Goal: Transaction & Acquisition: Purchase product/service

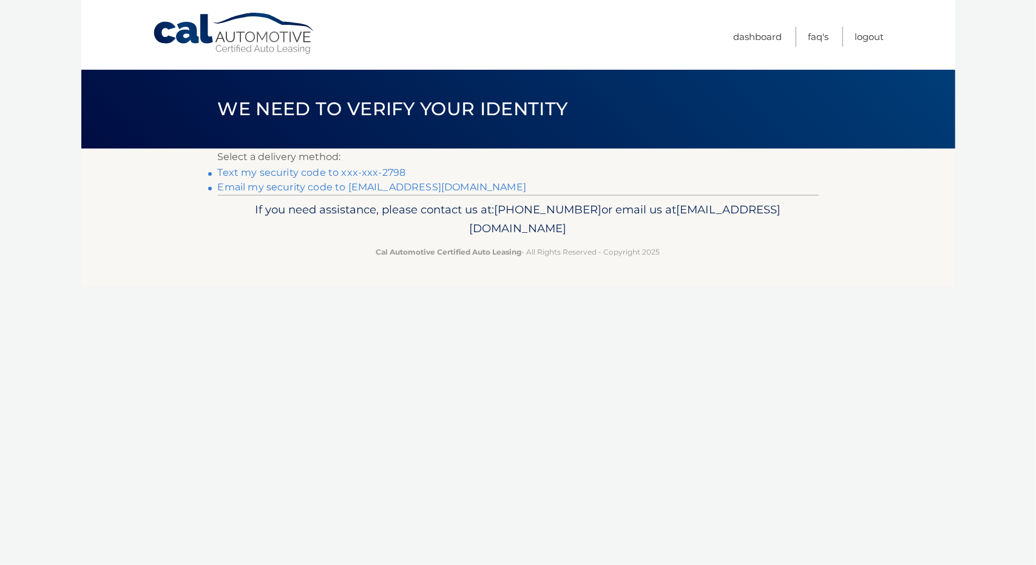
click at [380, 173] on link "Text my security code to xxx-xxx-2798" at bounding box center [312, 173] width 188 height 12
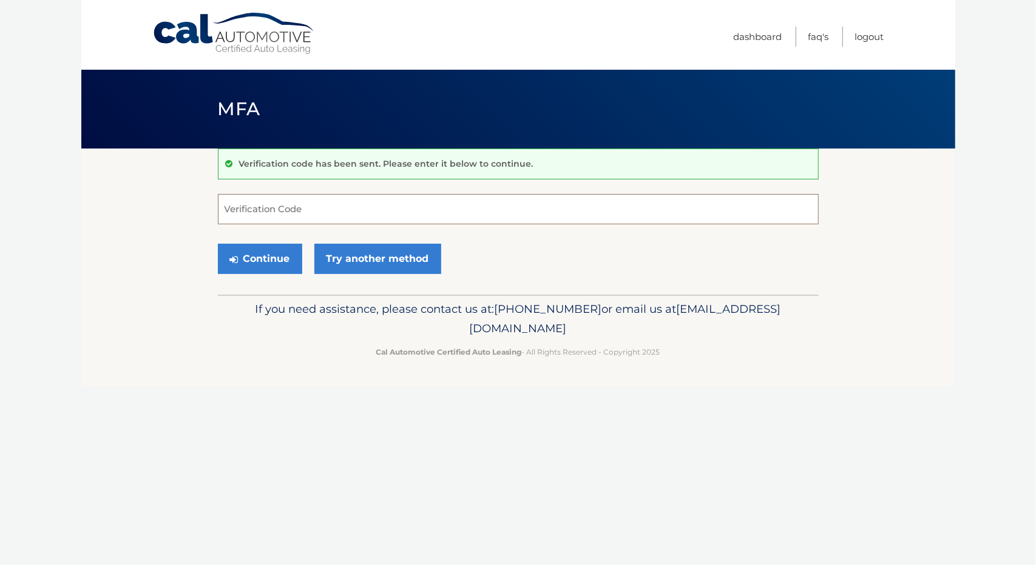
click at [363, 209] on input "Verification Code" at bounding box center [518, 209] width 601 height 30
type input "732582"
click at [275, 254] on button "Continue" at bounding box center [260, 259] width 84 height 30
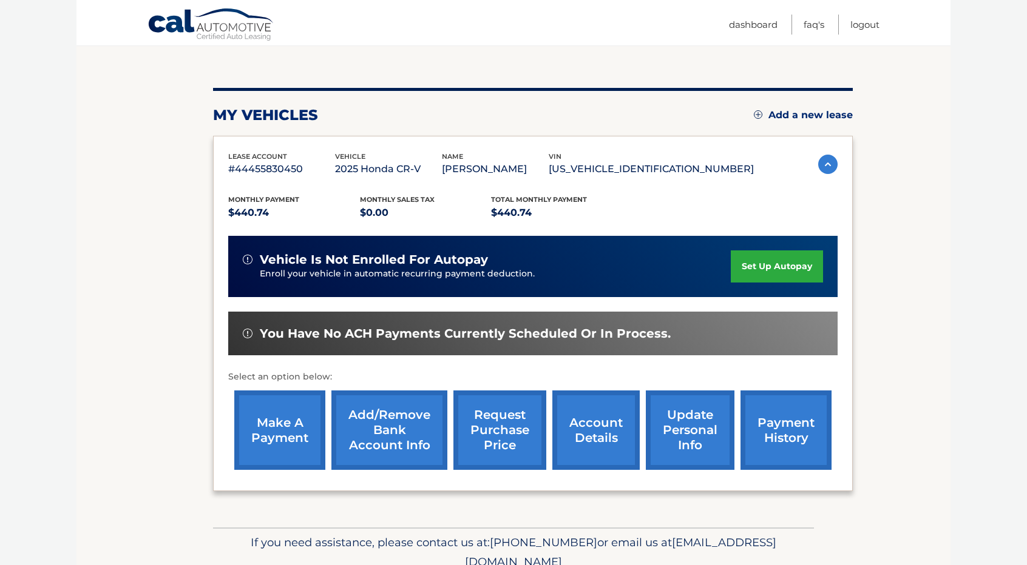
scroll to position [121, 0]
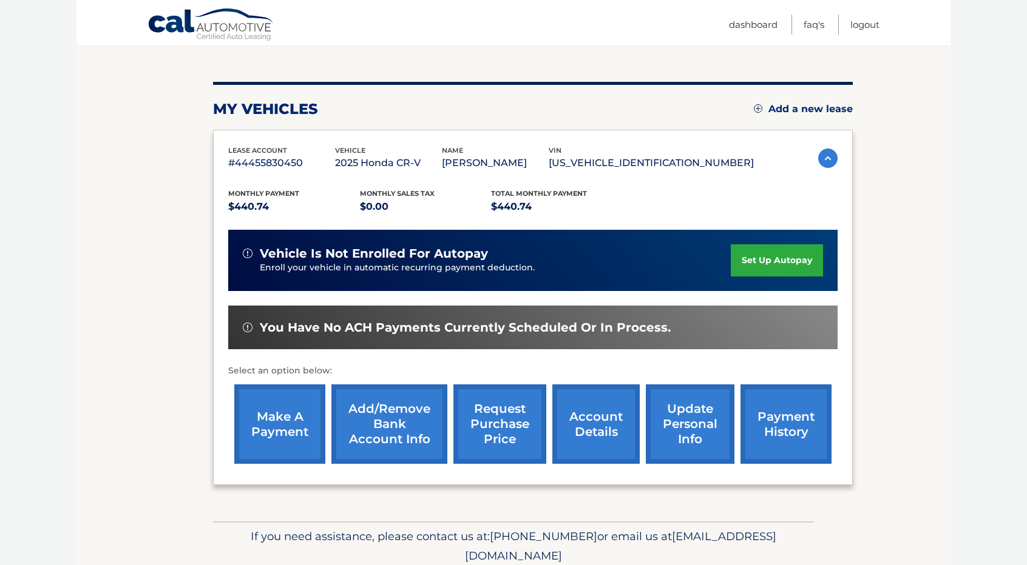
click at [288, 427] on link "make a payment" at bounding box center [279, 424] width 91 height 79
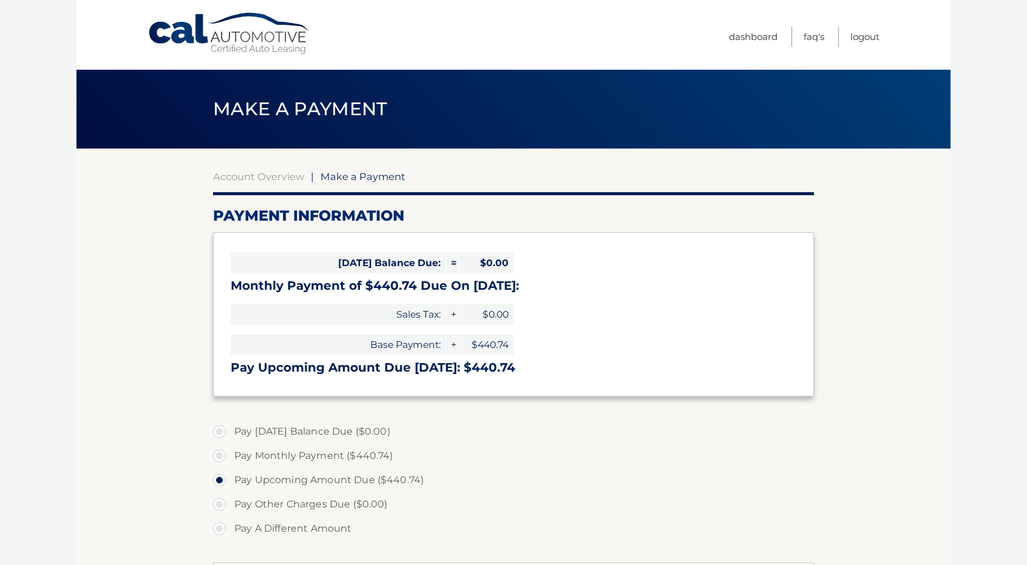
select select "MTExMzdhNTItY2IyZC00NDQ2LTg4NjQtNWQwZWZmZDRkOWNl"
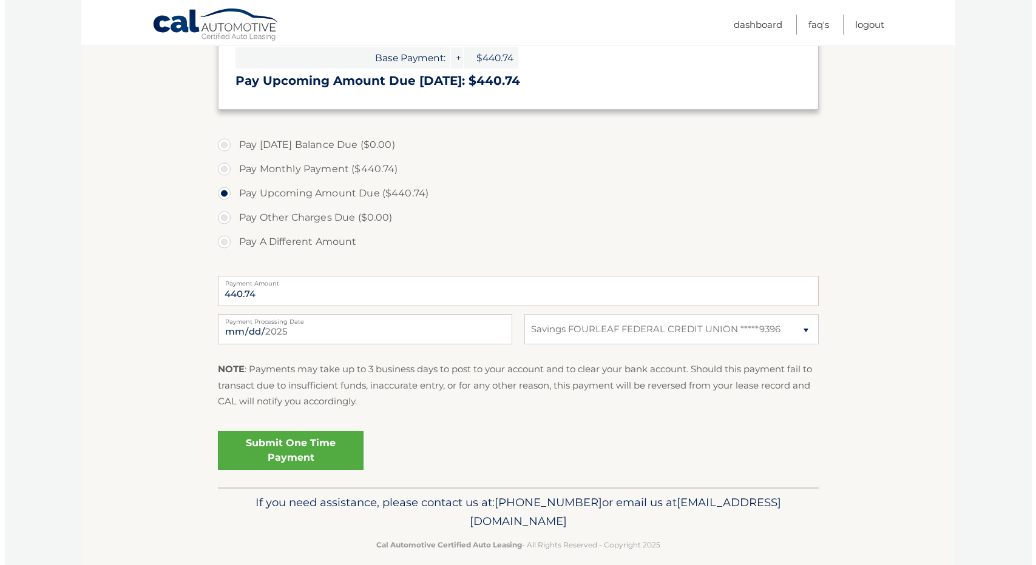
scroll to position [301, 0]
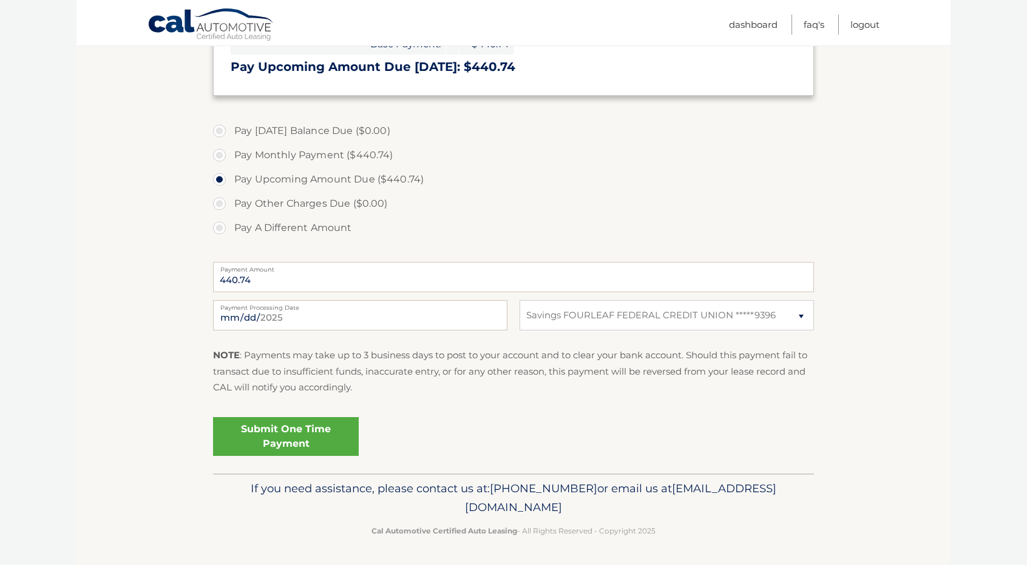
click at [308, 437] on link "Submit One Time Payment" at bounding box center [286, 436] width 146 height 39
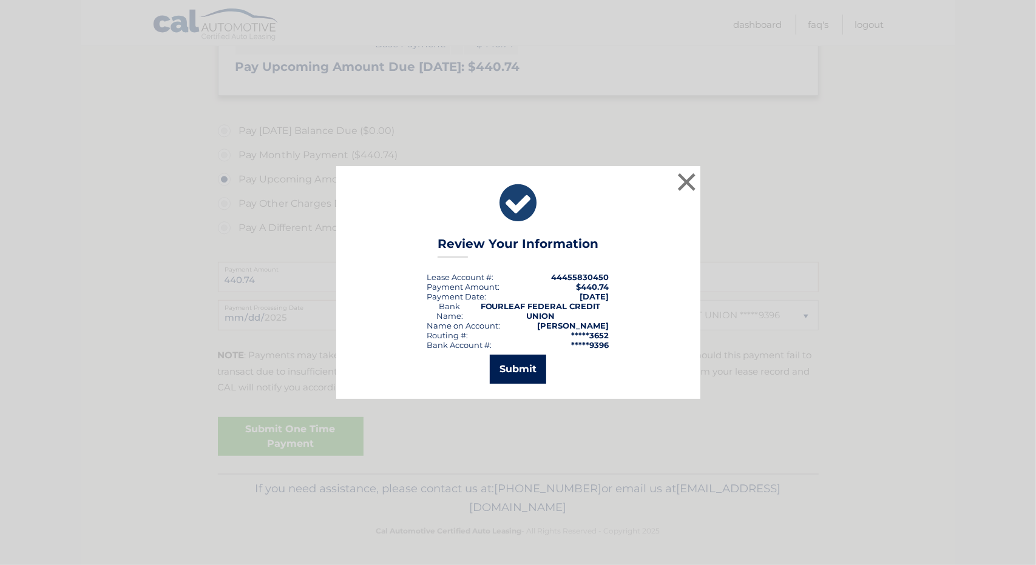
click at [519, 376] on button "Submit" at bounding box center [518, 369] width 56 height 29
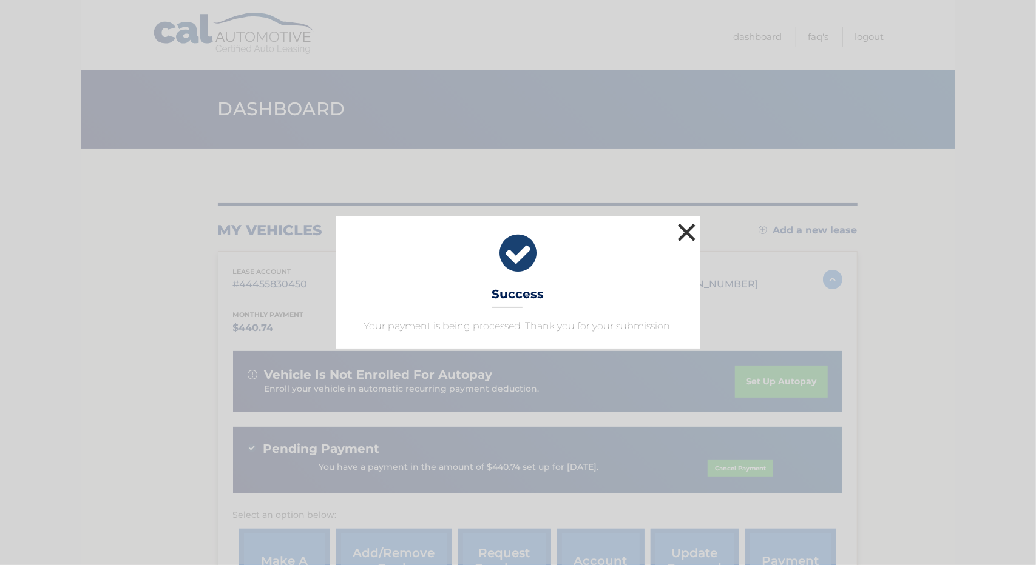
click at [688, 233] on button "×" at bounding box center [687, 232] width 24 height 24
